Goal: Task Accomplishment & Management: Complete application form

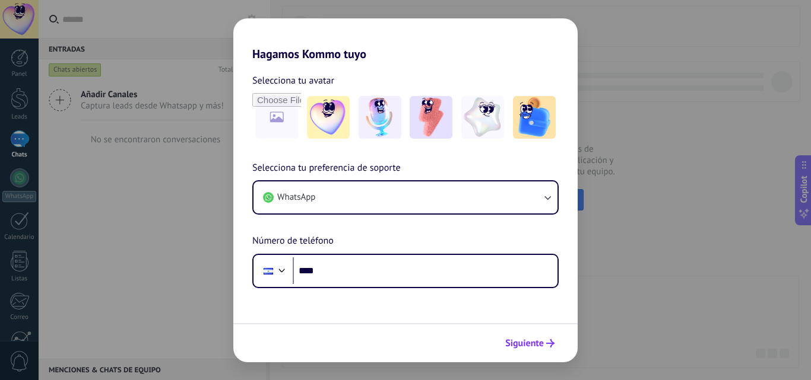
click at [540, 344] on span "Siguiente" at bounding box center [524, 344] width 39 height 8
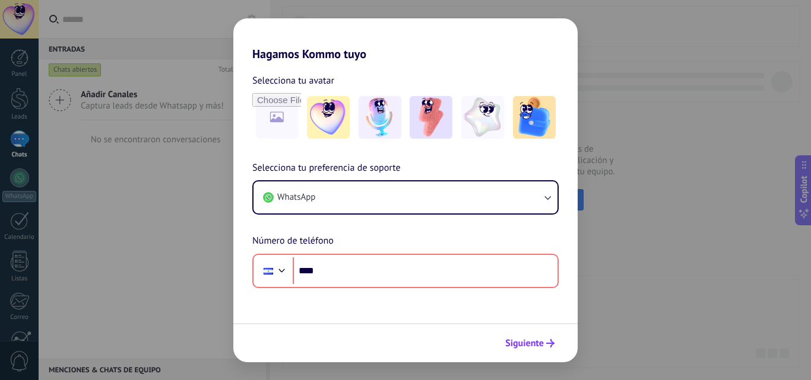
click at [540, 344] on span "Siguiente" at bounding box center [524, 344] width 39 height 8
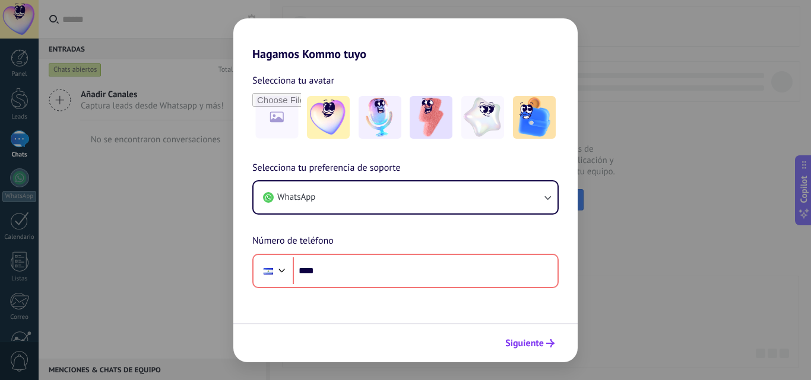
click at [540, 344] on span "Siguiente" at bounding box center [524, 344] width 39 height 8
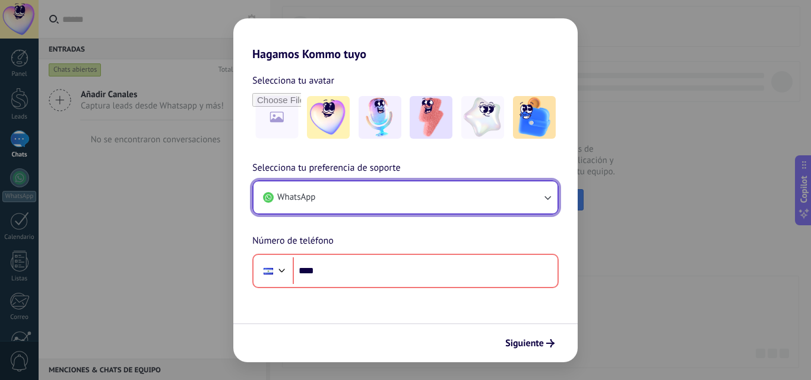
click at [549, 201] on icon "button" at bounding box center [547, 198] width 12 height 12
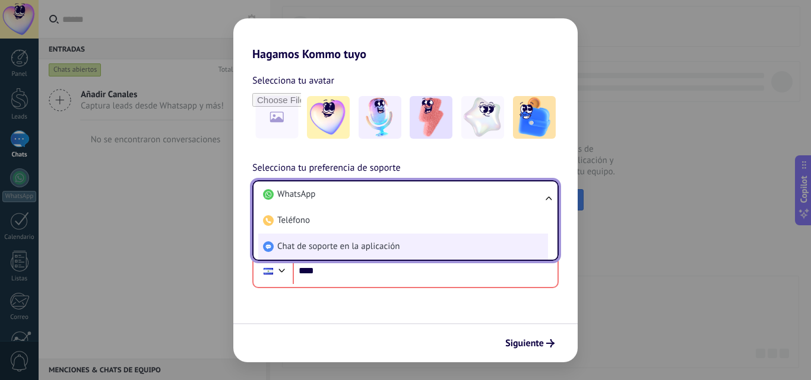
click at [453, 248] on li "Chat de soporte en la aplicación" at bounding box center [403, 247] width 290 height 26
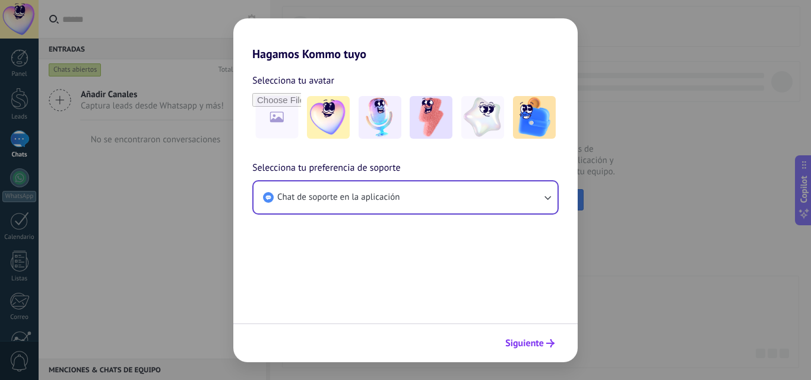
click at [548, 348] on button "Siguiente" at bounding box center [530, 344] width 60 height 20
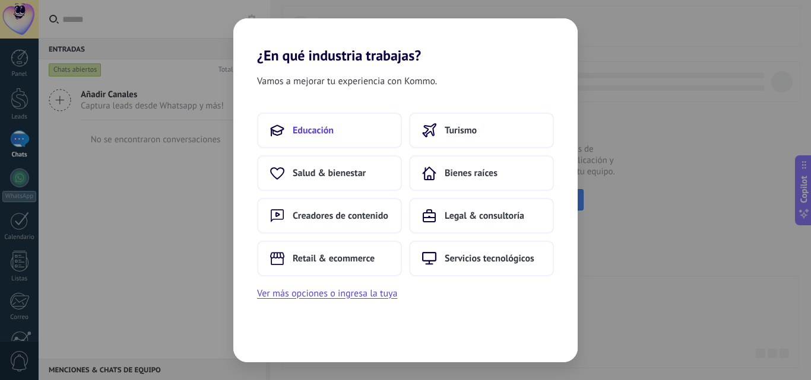
click at [363, 127] on button "Educación" at bounding box center [329, 131] width 145 height 36
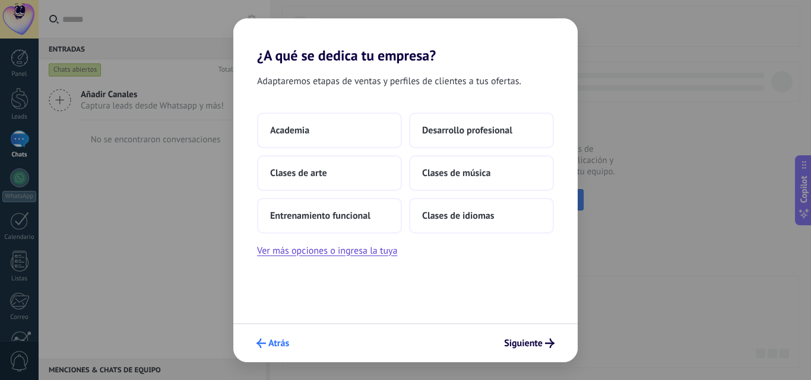
click at [264, 343] on icon "submit" at bounding box center [260, 343] width 9 height 9
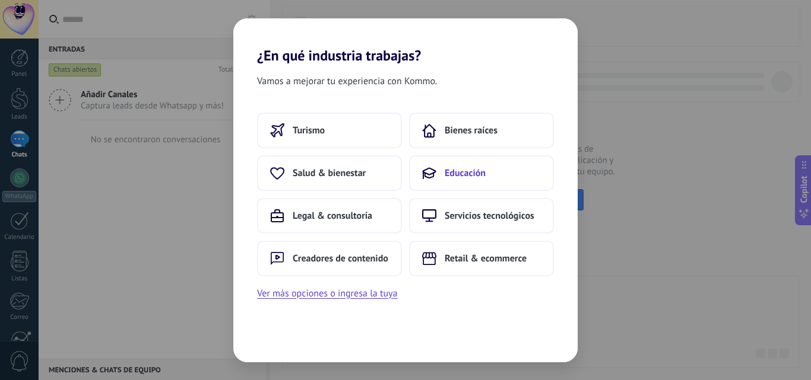
click at [490, 163] on button "Educación" at bounding box center [481, 174] width 145 height 36
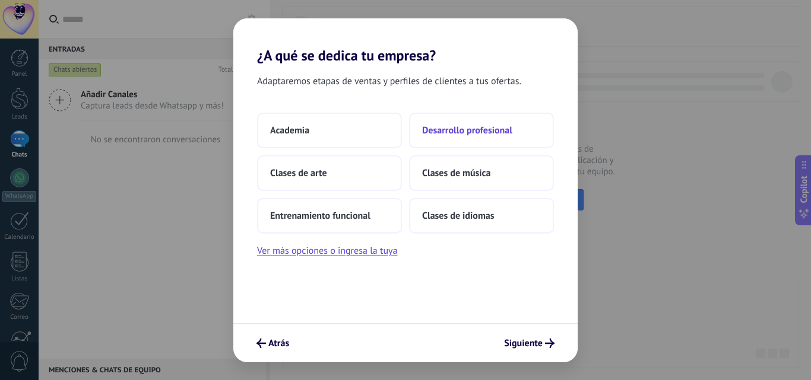
click at [445, 129] on span "Desarrollo profesional" at bounding box center [467, 131] width 90 height 12
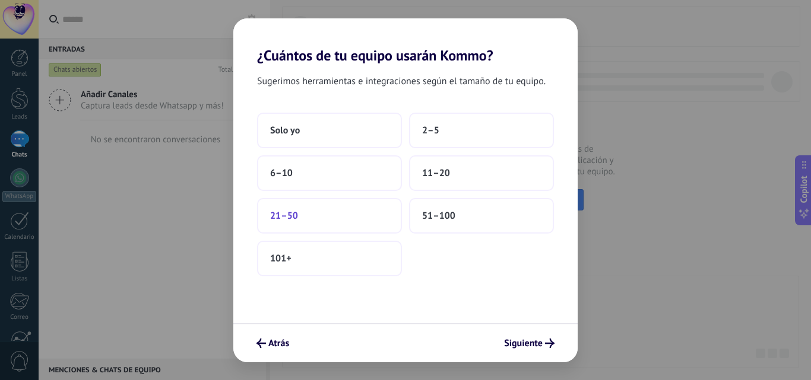
click at [314, 215] on button "21–50" at bounding box center [329, 216] width 145 height 36
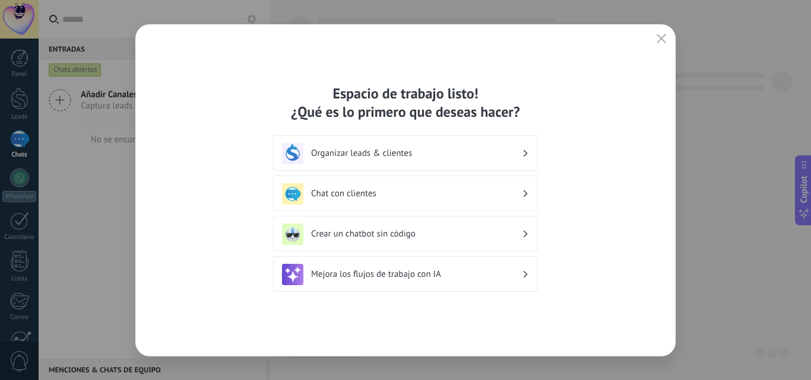
click at [522, 156] on div "Organizar leads & clientes" at bounding box center [405, 153] width 247 height 21
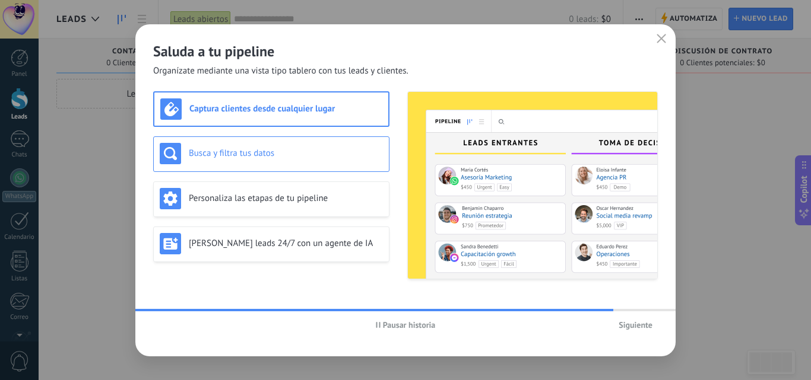
click at [292, 155] on h3 "Busca y filtra tus datos" at bounding box center [286, 153] width 194 height 11
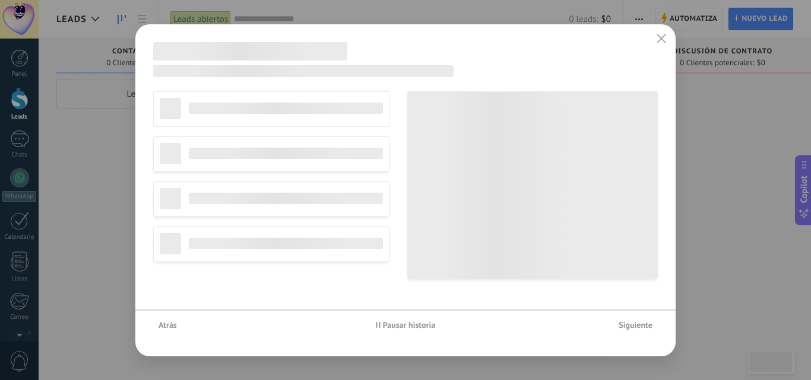
click at [296, 198] on div "No editar pipeline Agencia de viajes Servicios profesionales Agencia de marketi…" at bounding box center [271, 185] width 236 height 188
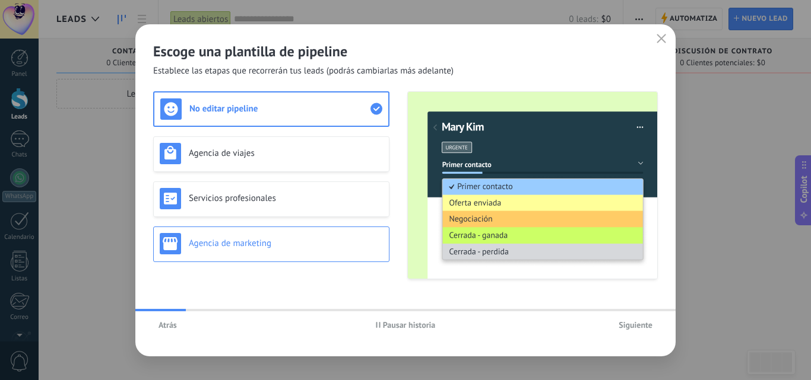
click at [294, 231] on div "Agencia de marketing" at bounding box center [271, 245] width 236 height 36
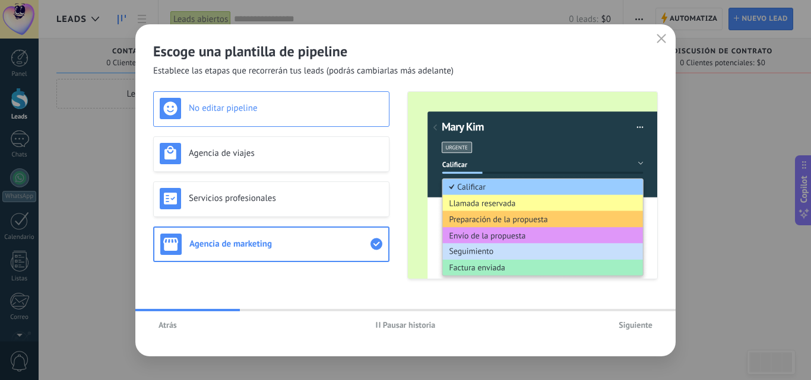
click at [295, 116] on div "No editar pipeline" at bounding box center [271, 108] width 223 height 21
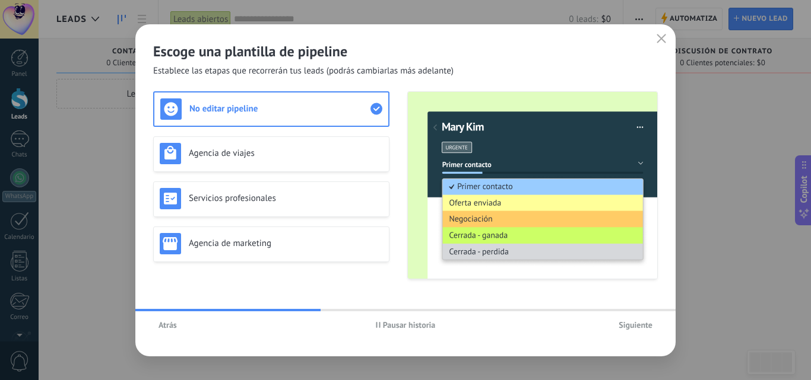
click at [631, 323] on span "Siguiente" at bounding box center [635, 325] width 34 height 8
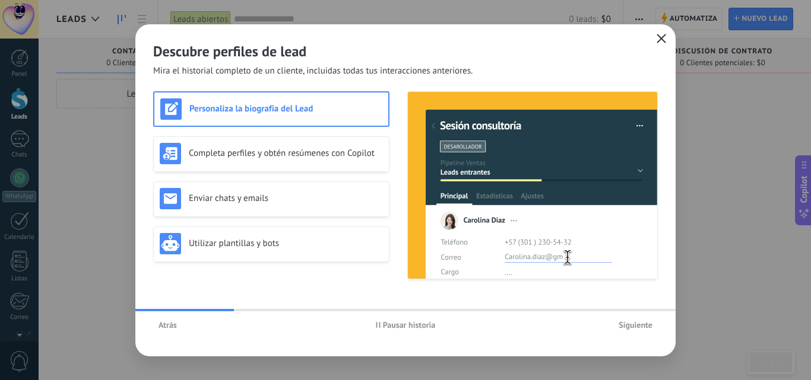
click at [658, 38] on icon "button" at bounding box center [660, 38] width 9 height 9
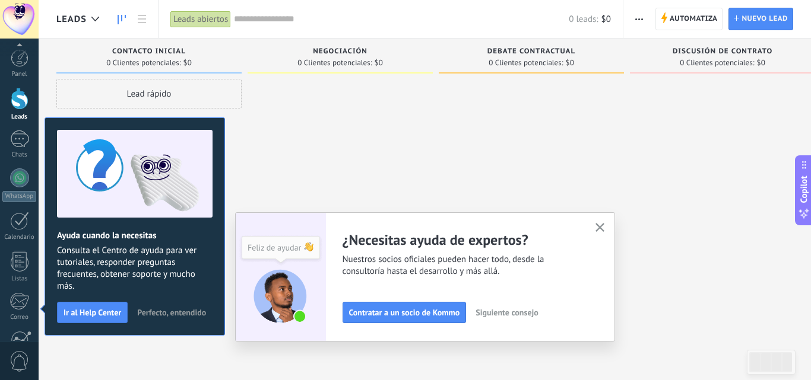
scroll to position [113, 0]
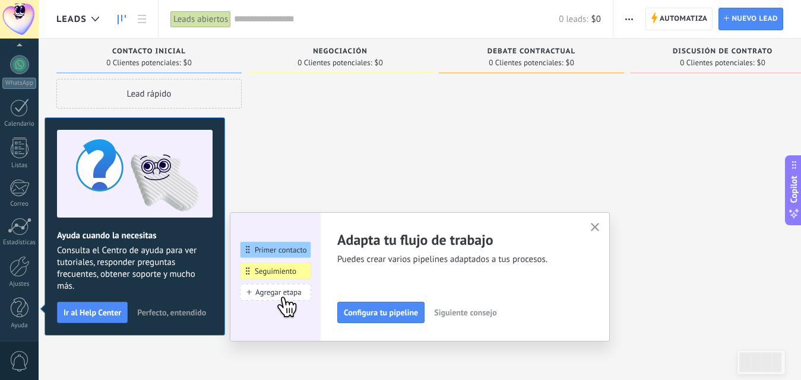
click at [597, 225] on use "button" at bounding box center [595, 227] width 9 height 9
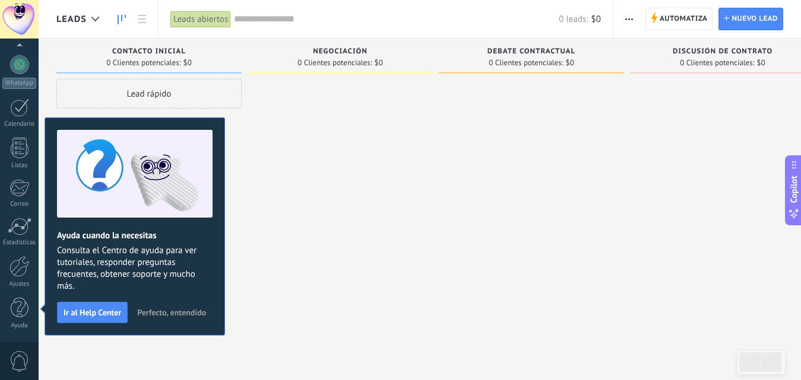
click at [191, 313] on span "Perfecto, entendido" at bounding box center [171, 313] width 69 height 8
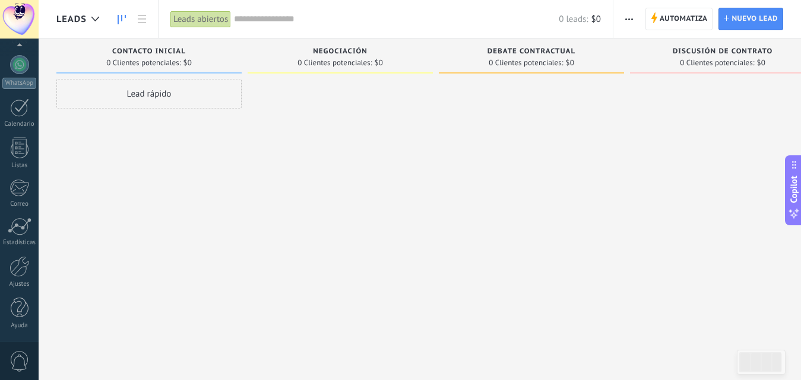
click at [795, 58] on div "0 Clientes potenciales: $0" at bounding box center [722, 63] width 173 height 10
click at [20, 112] on div at bounding box center [19, 108] width 19 height 18
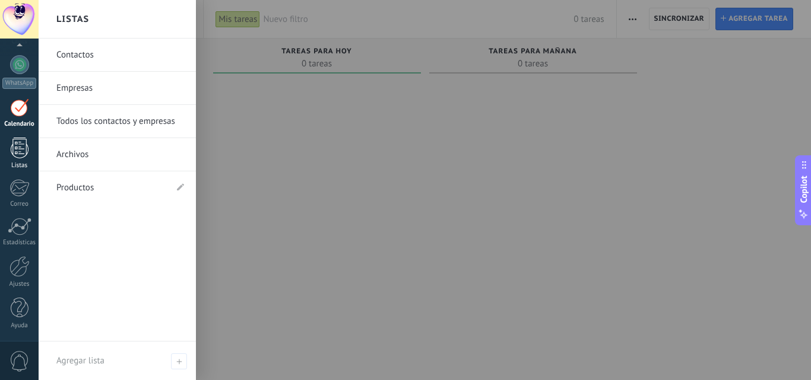
click at [11, 148] on div at bounding box center [20, 148] width 18 height 21
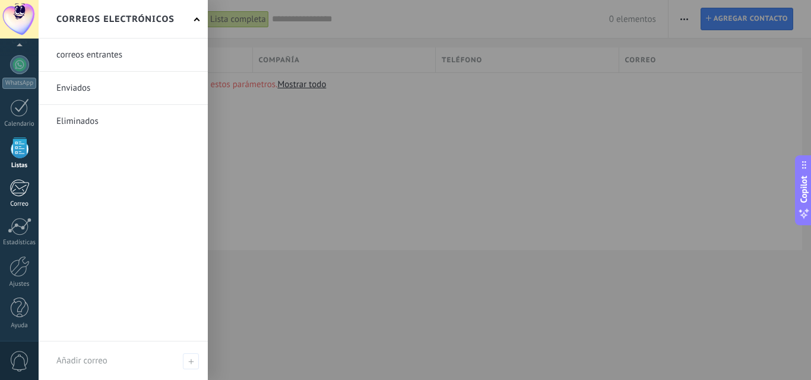
click at [11, 191] on div at bounding box center [19, 188] width 20 height 18
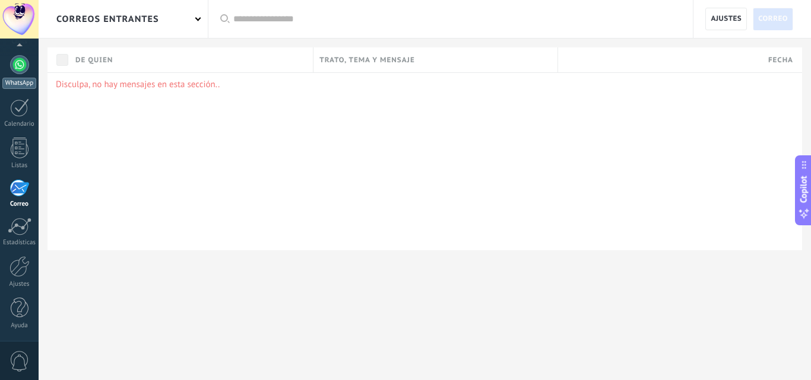
click at [23, 72] on div at bounding box center [19, 64] width 19 height 19
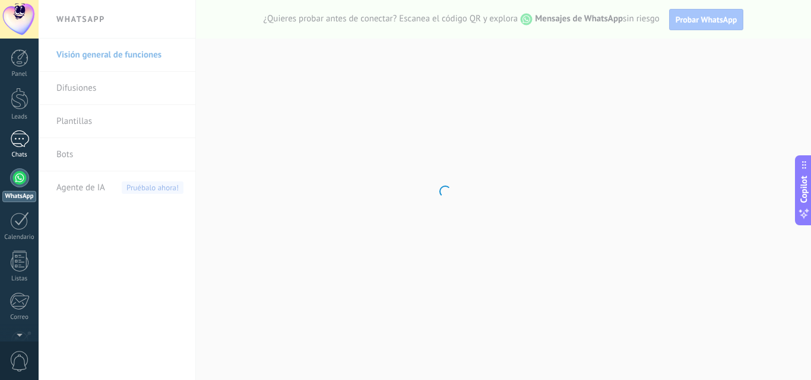
click at [18, 131] on div at bounding box center [19, 139] width 19 height 17
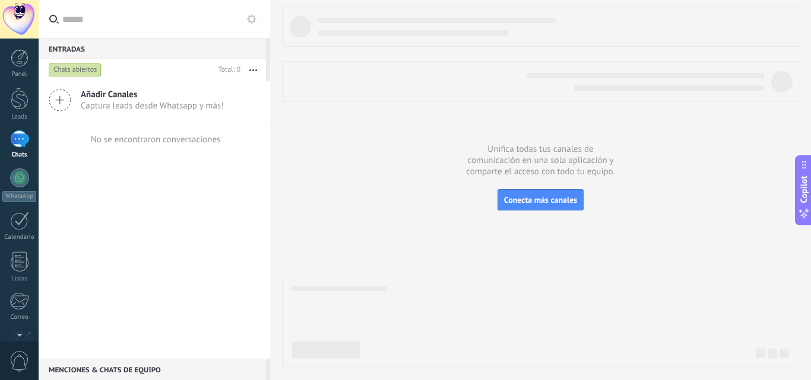
click at [138, 94] on span "Añadir Canales" at bounding box center [152, 94] width 143 height 11
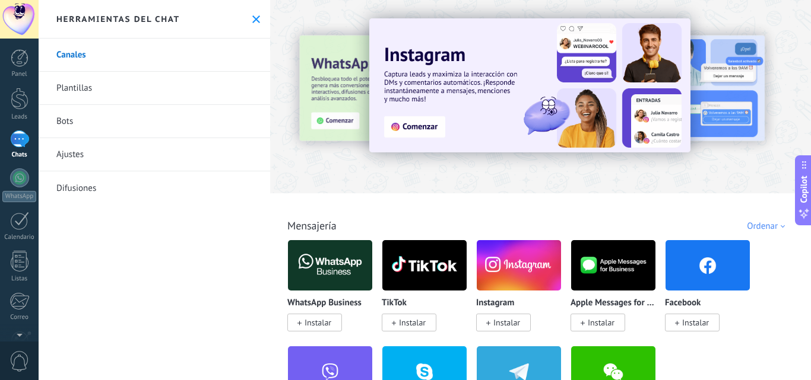
click at [707, 249] on img at bounding box center [707, 266] width 84 height 58
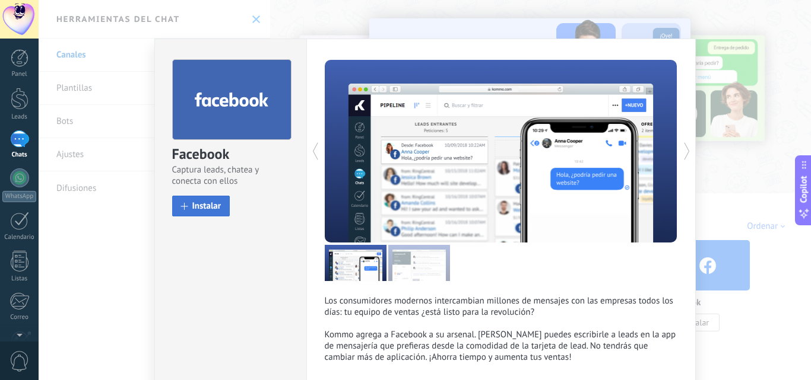
click at [204, 207] on span "Instalar" at bounding box center [206, 206] width 29 height 9
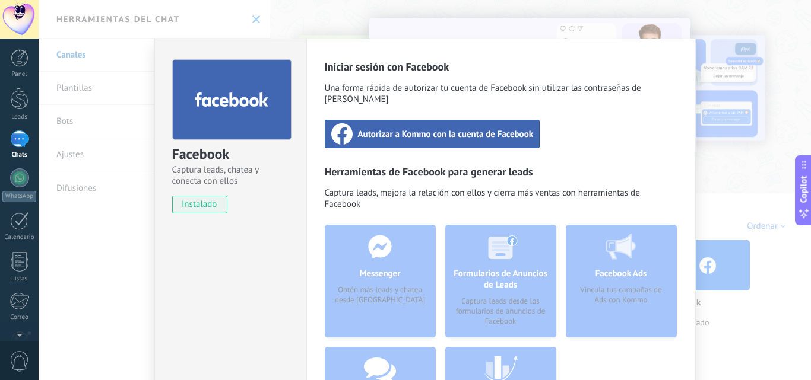
click at [425, 128] on span "Autorizar a Kommo con la cuenta de Facebook" at bounding box center [446, 134] width 176 height 12
